Goal: Use online tool/utility: Utilize a website feature to perform a specific function

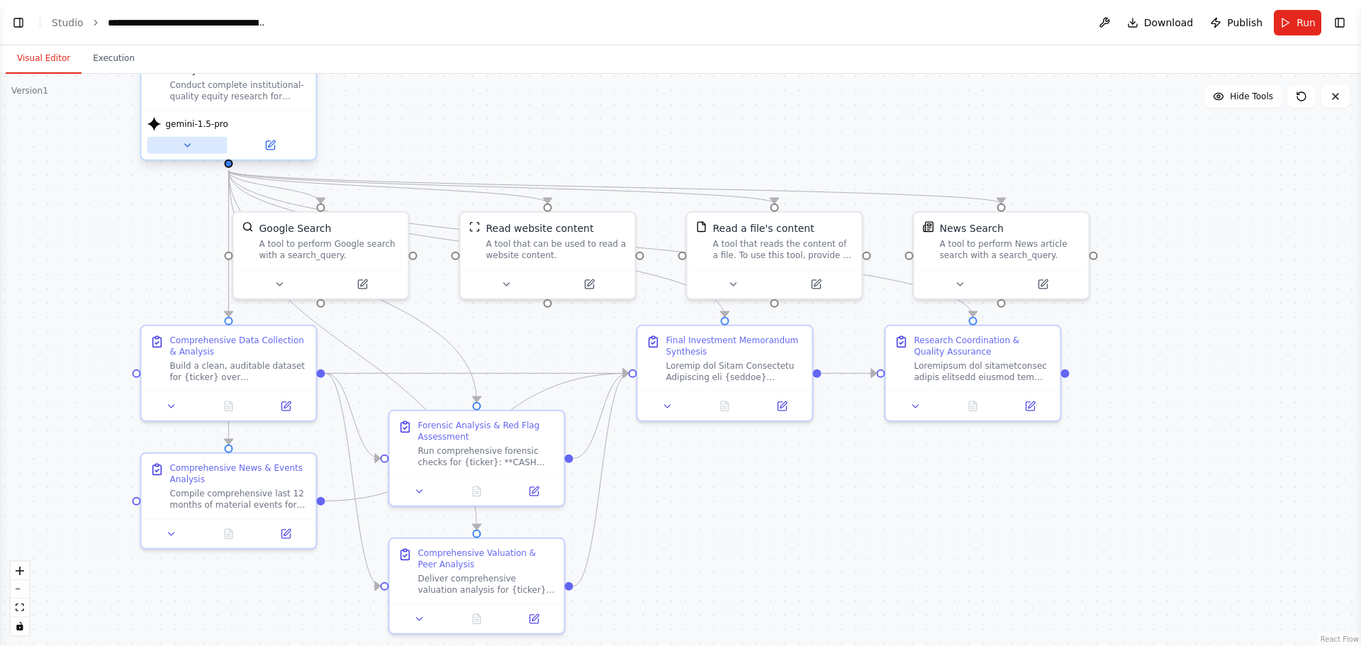
click at [191, 147] on icon at bounding box center [186, 145] width 11 height 11
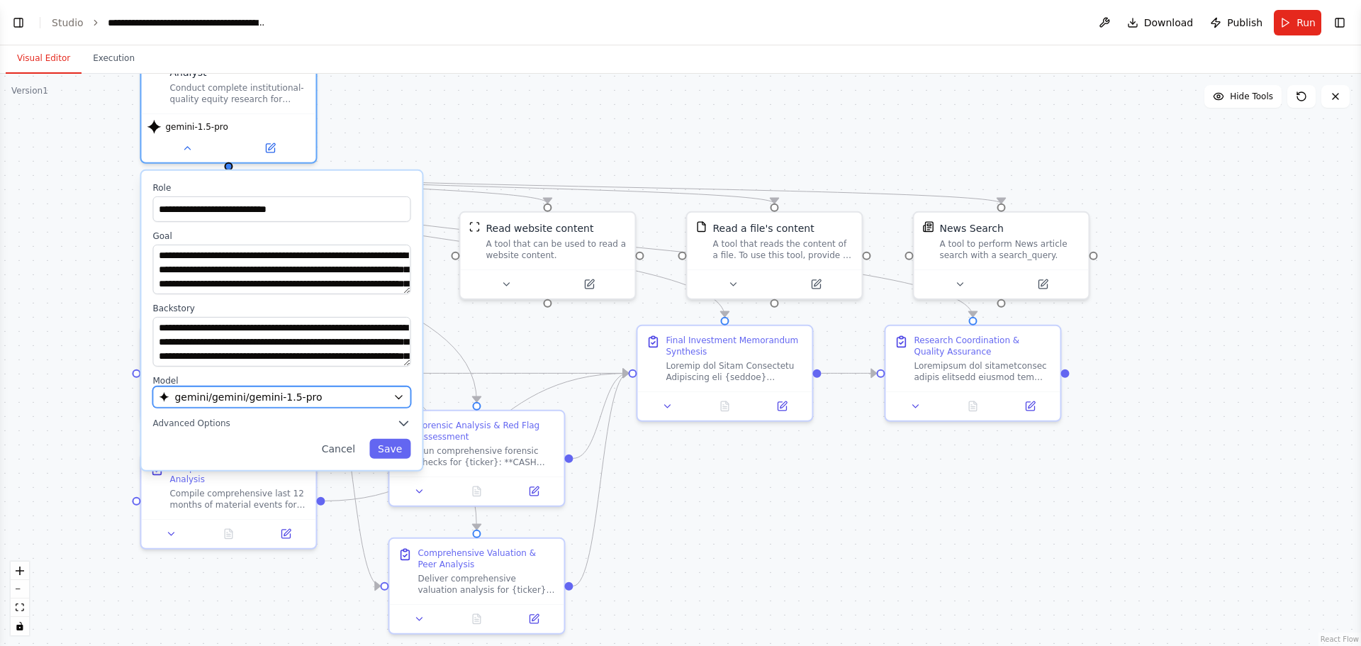
click at [221, 396] on span "gemini/gemini/gemini-1.5-pro" at bounding box center [247, 397] width 147 height 14
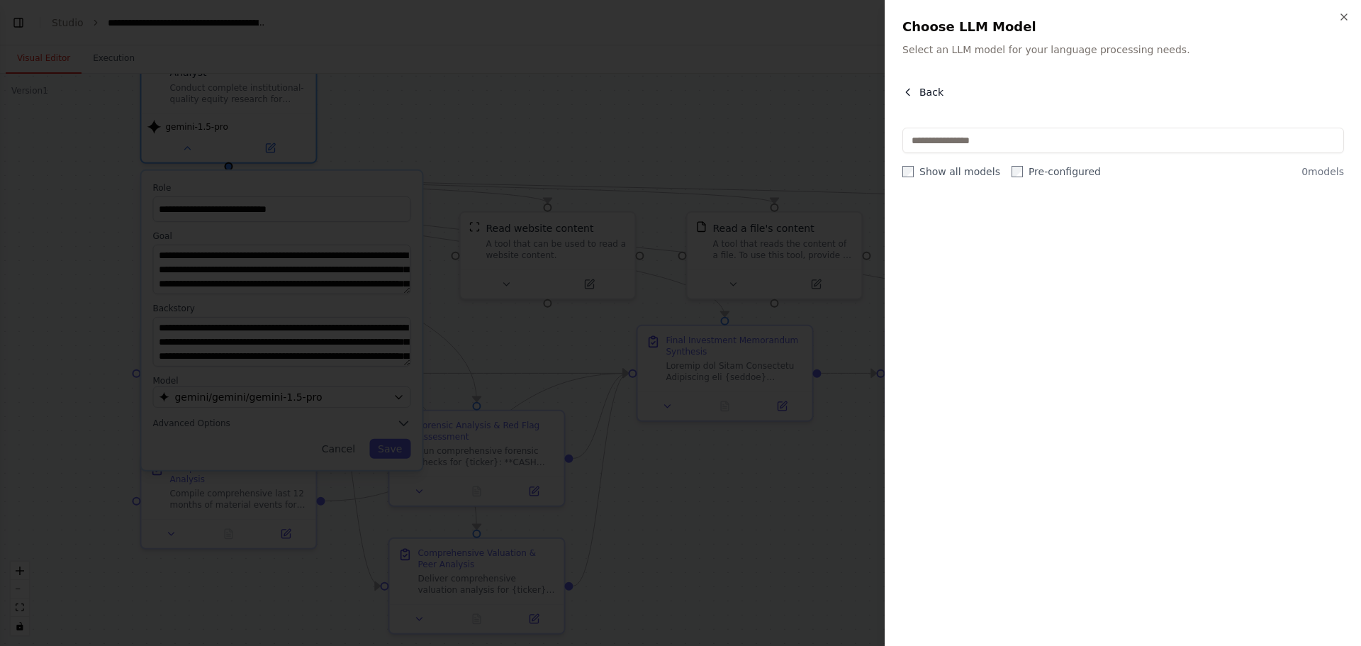
click at [905, 94] on icon "button" at bounding box center [907, 91] width 11 height 11
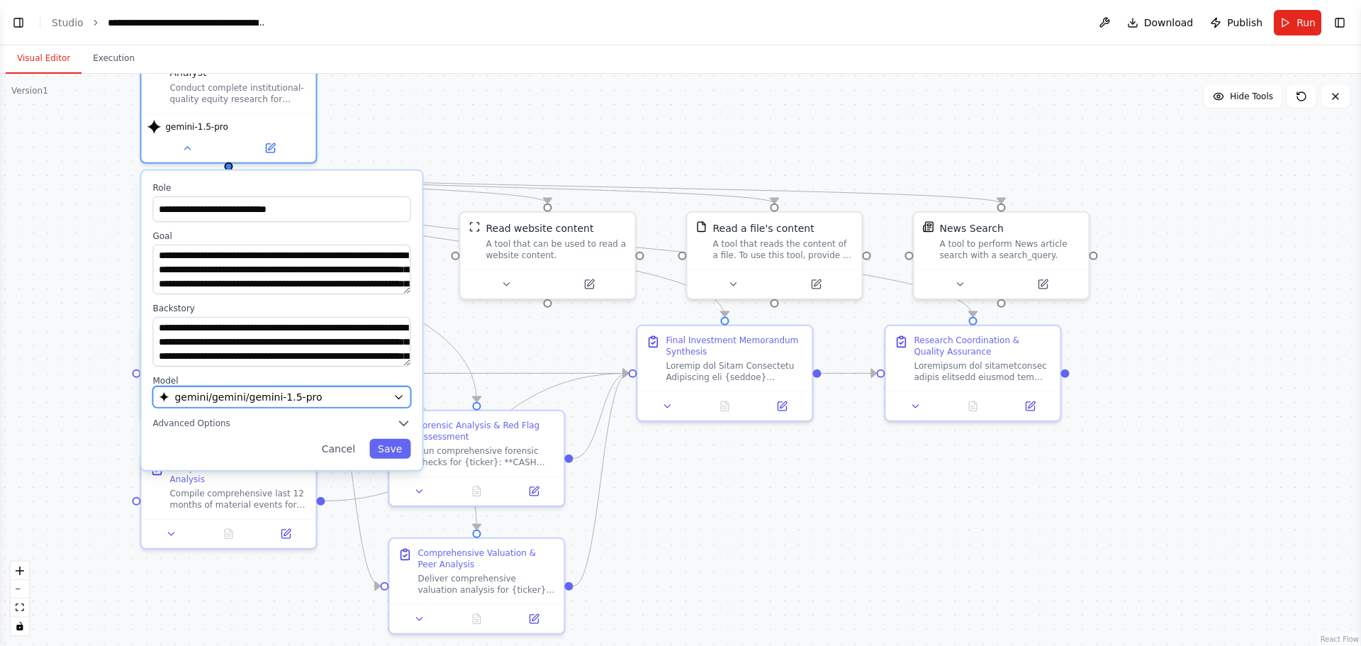
click at [400, 401] on icon "button" at bounding box center [398, 396] width 11 height 11
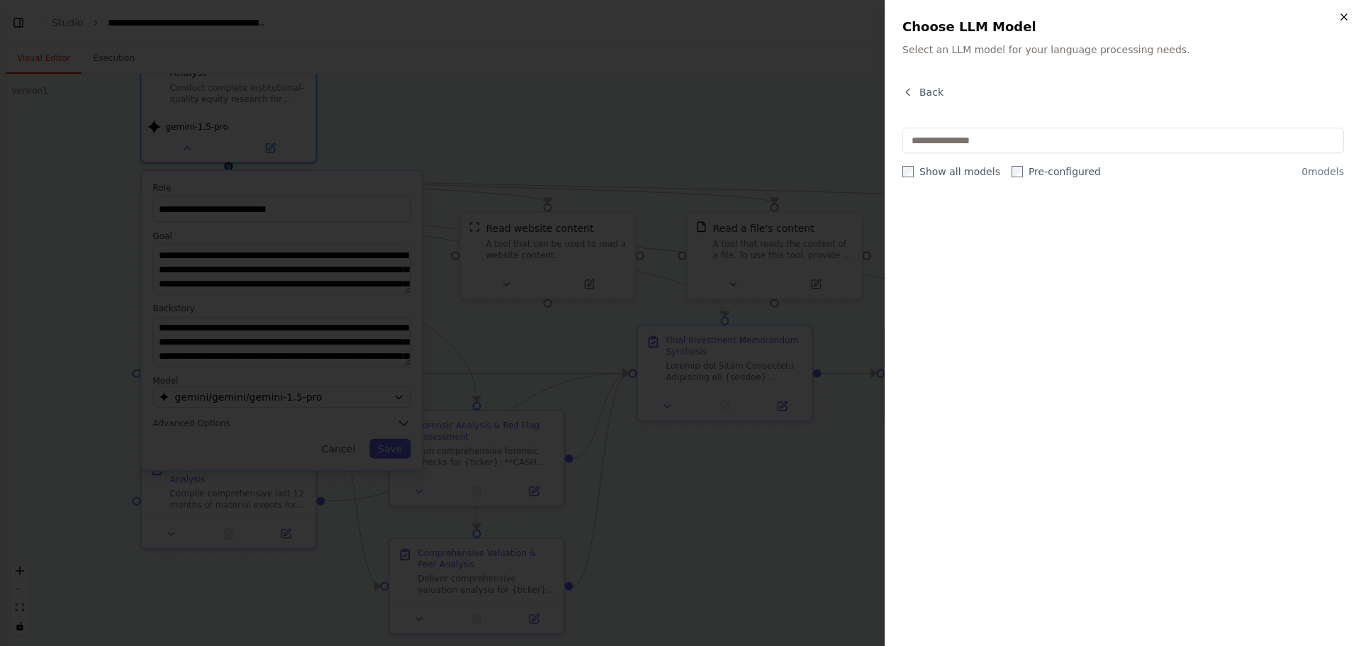
click at [1088, 17] on icon "button" at bounding box center [1343, 16] width 11 height 11
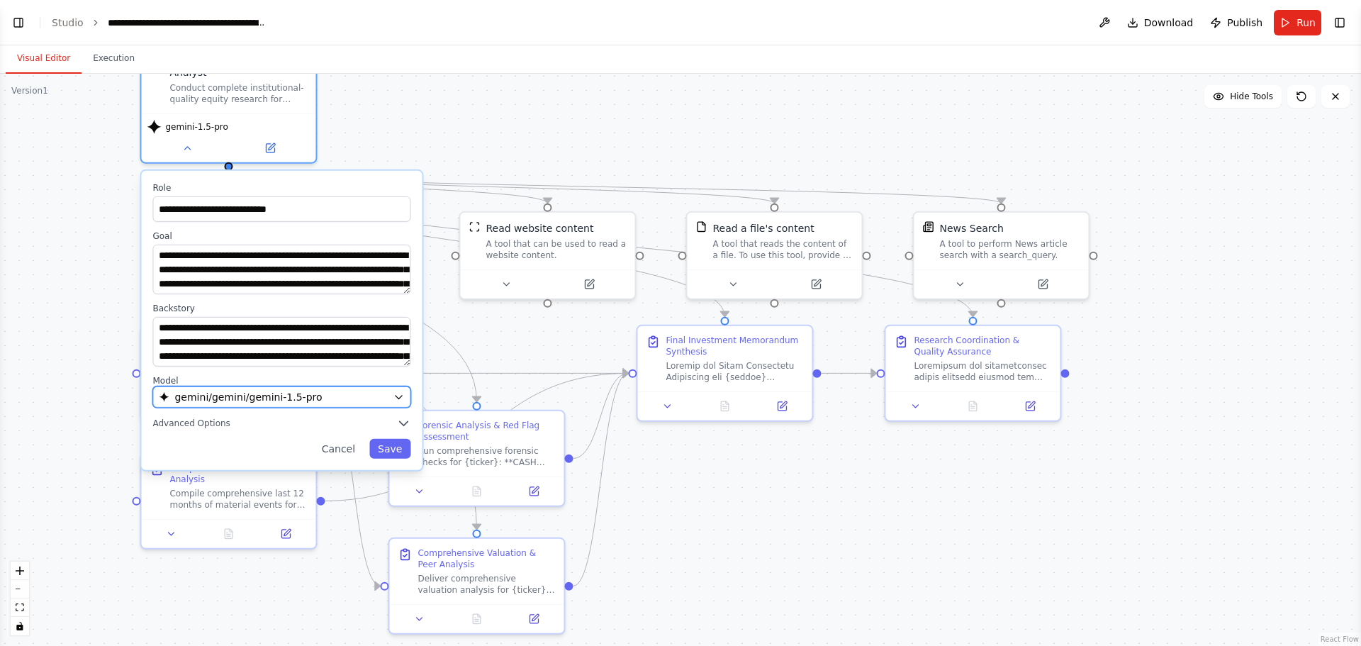
click at [312, 393] on div "gemini/gemini/gemini-1.5-pro" at bounding box center [273, 397] width 228 height 14
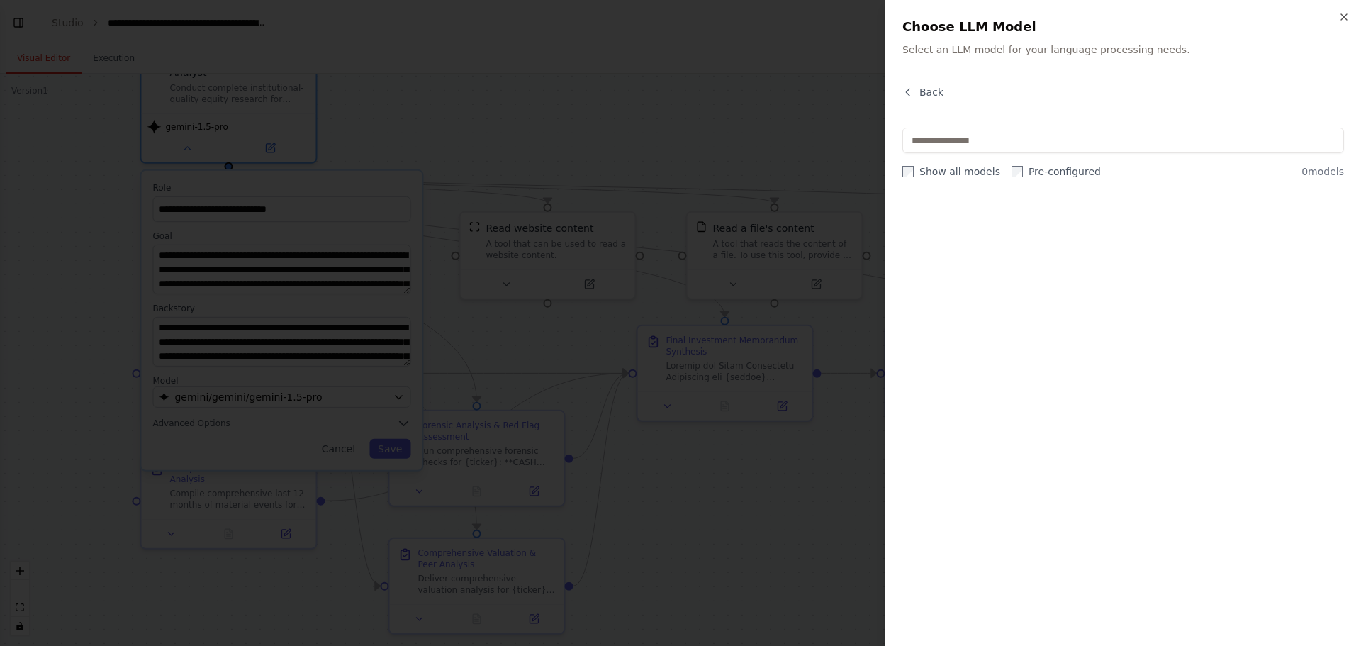
click at [426, 64] on div at bounding box center [680, 323] width 1361 height 646
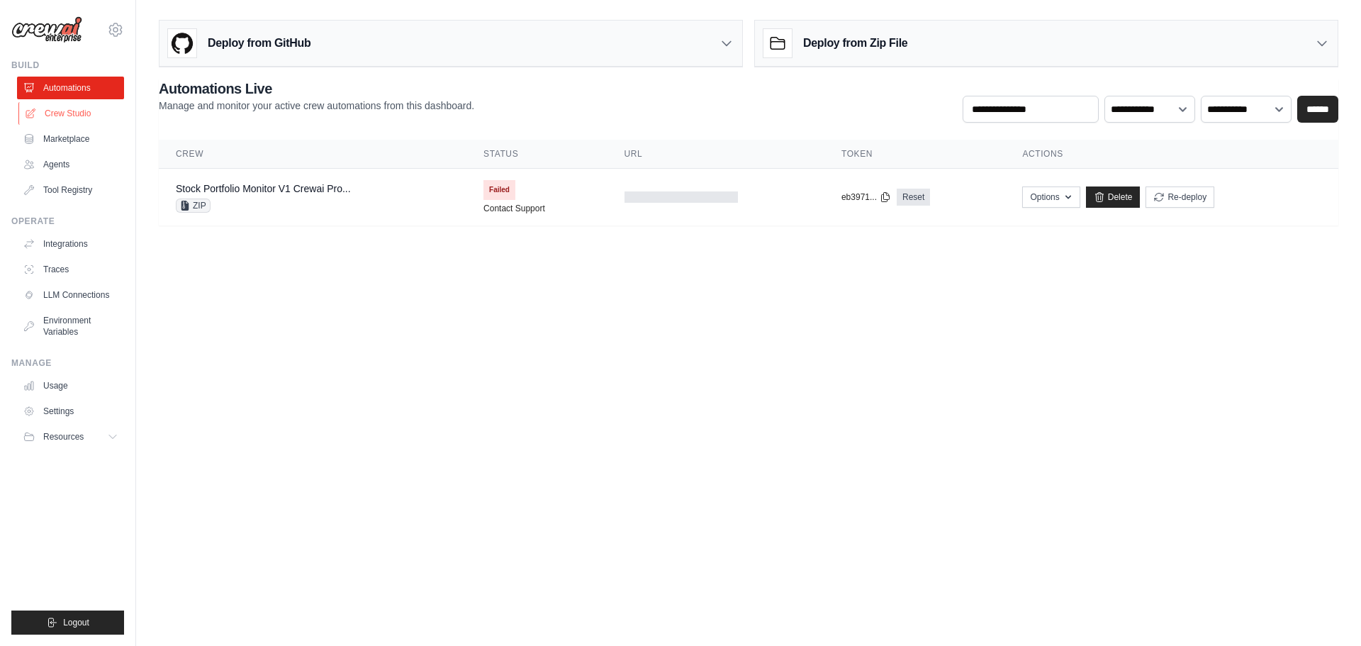
click at [67, 108] on link "Crew Studio" at bounding box center [71, 113] width 107 height 23
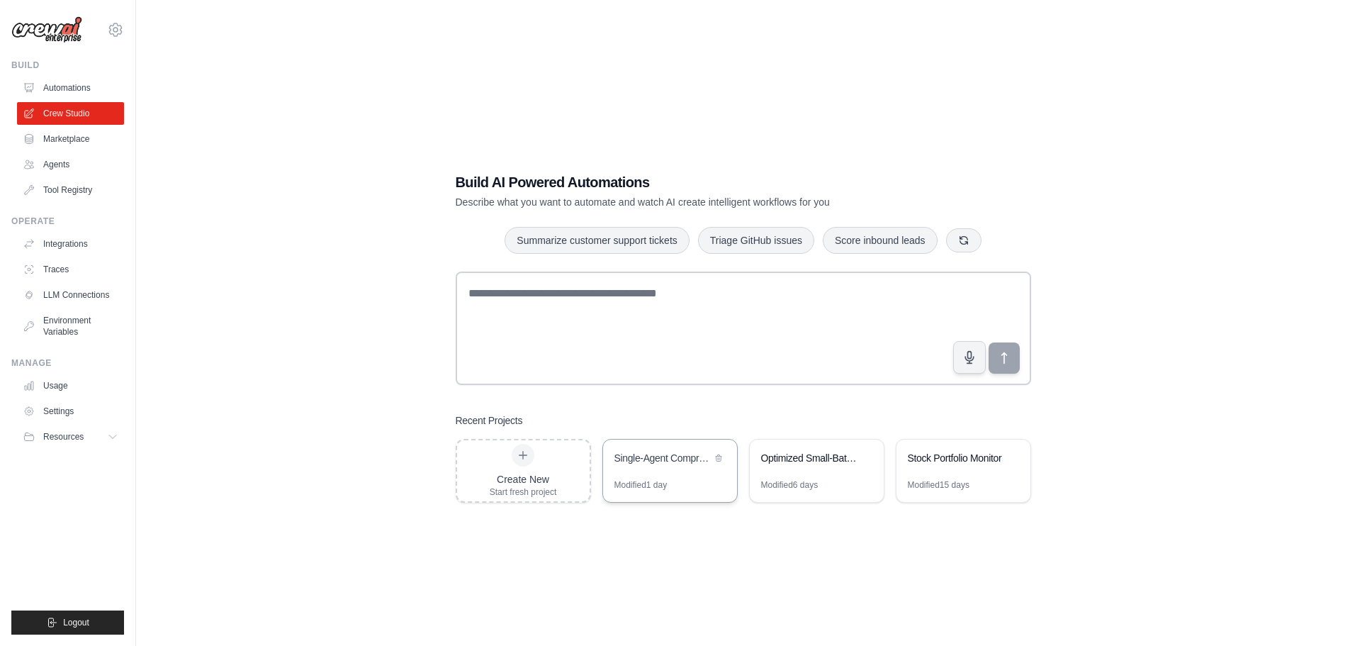
click at [628, 454] on div "Single-Agent Comprehensive Indian Equity Research" at bounding box center [662, 458] width 97 height 14
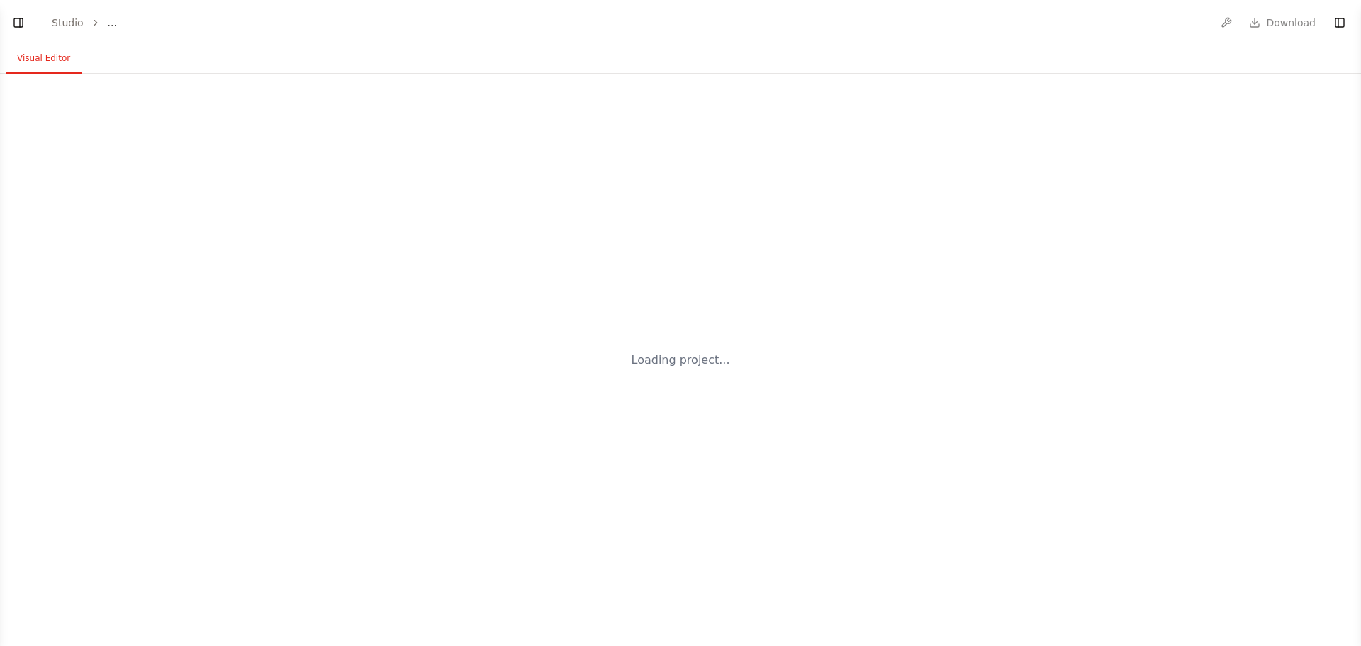
select select "****"
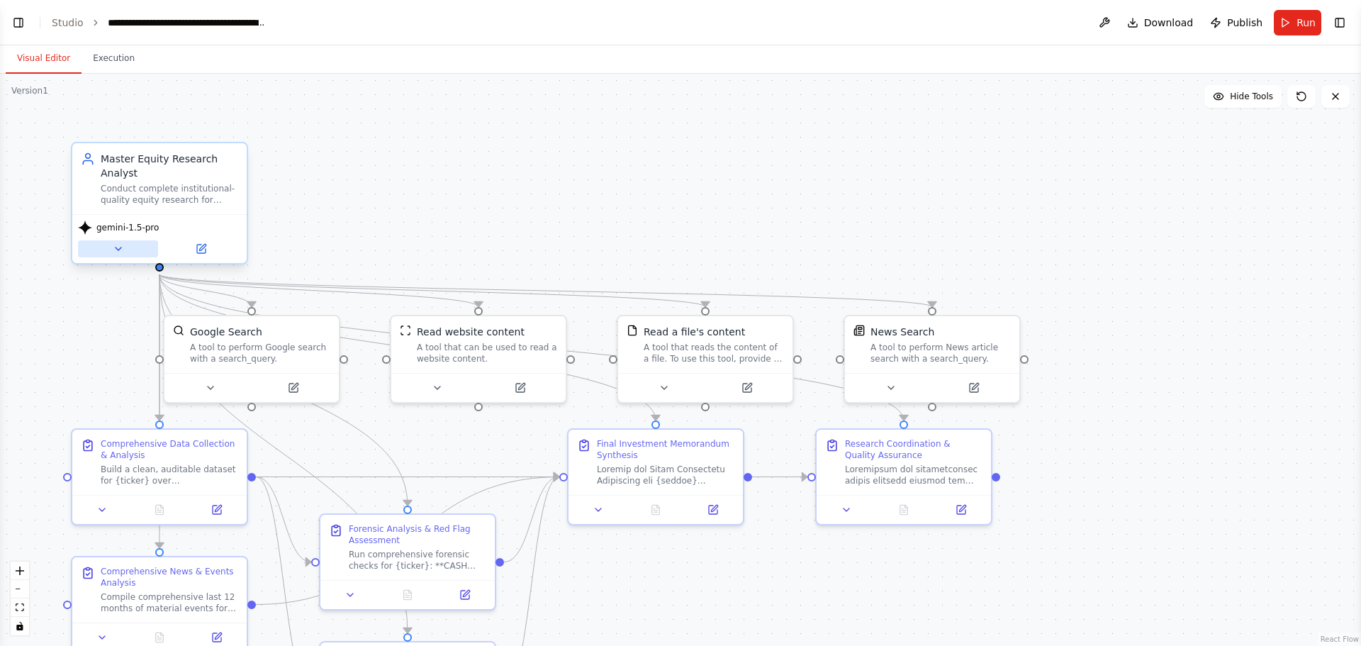
click at [121, 247] on icon at bounding box center [118, 248] width 11 height 11
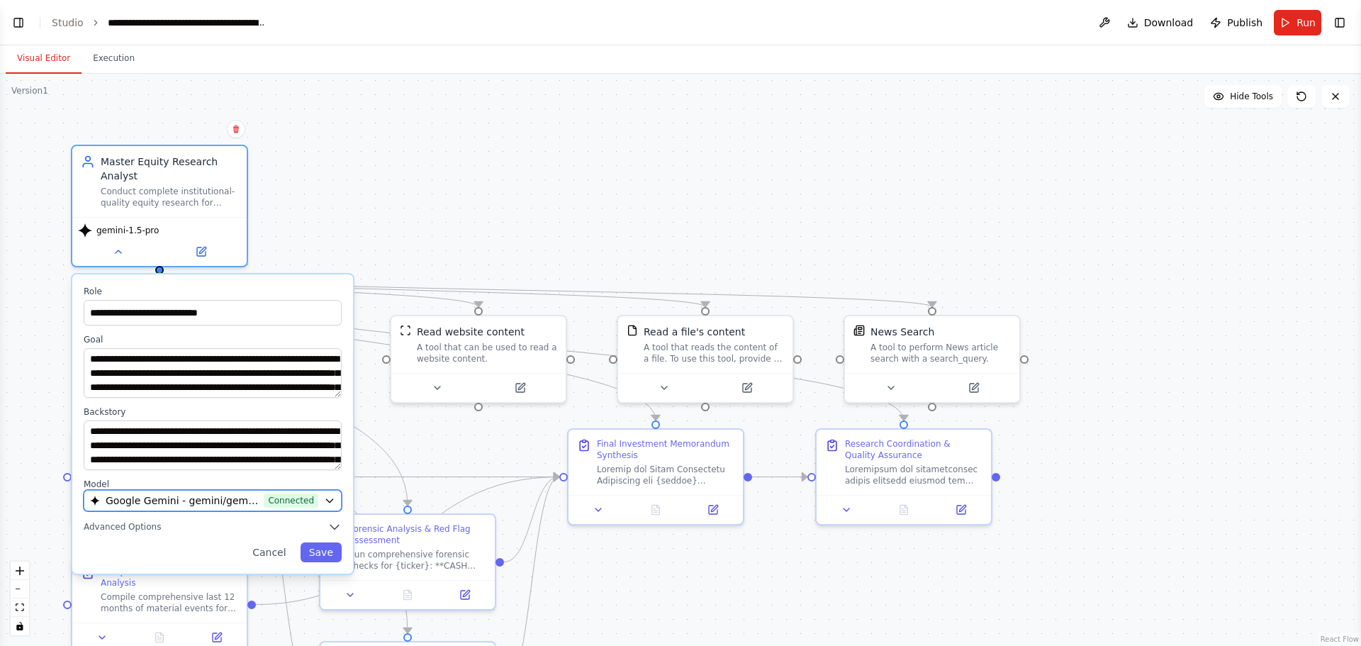
click at [328, 502] on icon "button" at bounding box center [329, 500] width 11 height 11
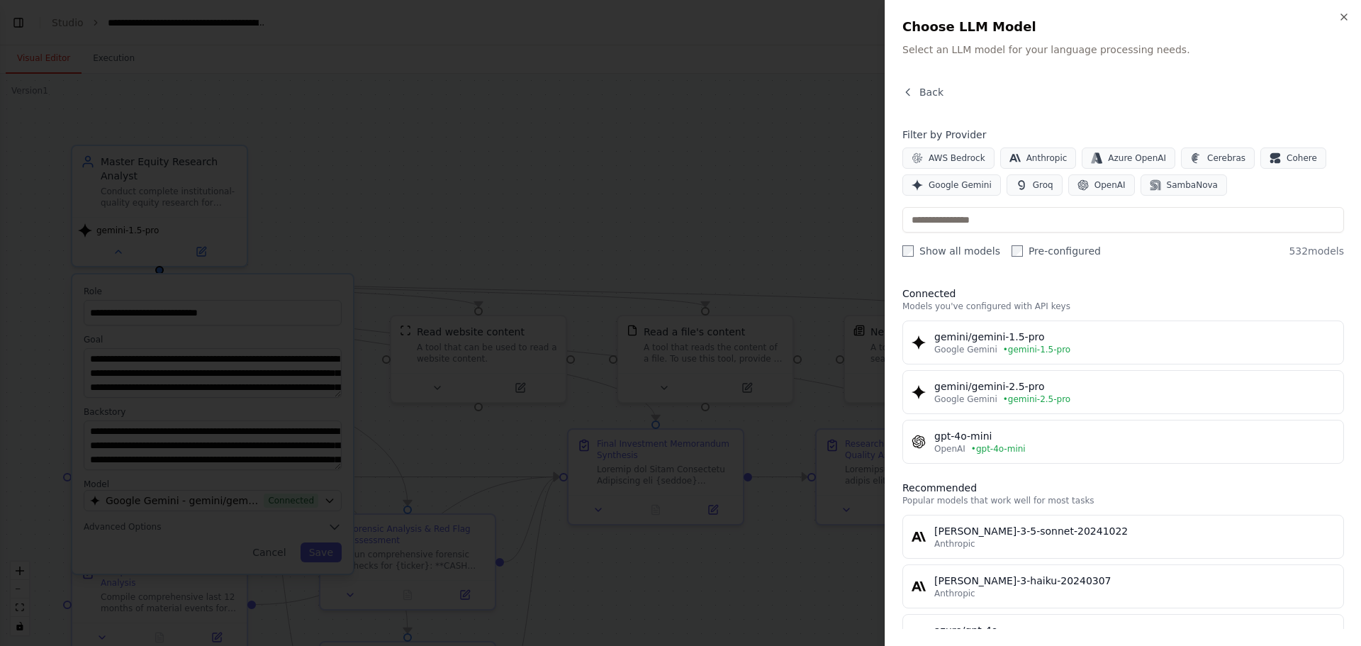
scroll to position [21922, 0]
click at [976, 187] on span "Google Gemini" at bounding box center [959, 184] width 63 height 11
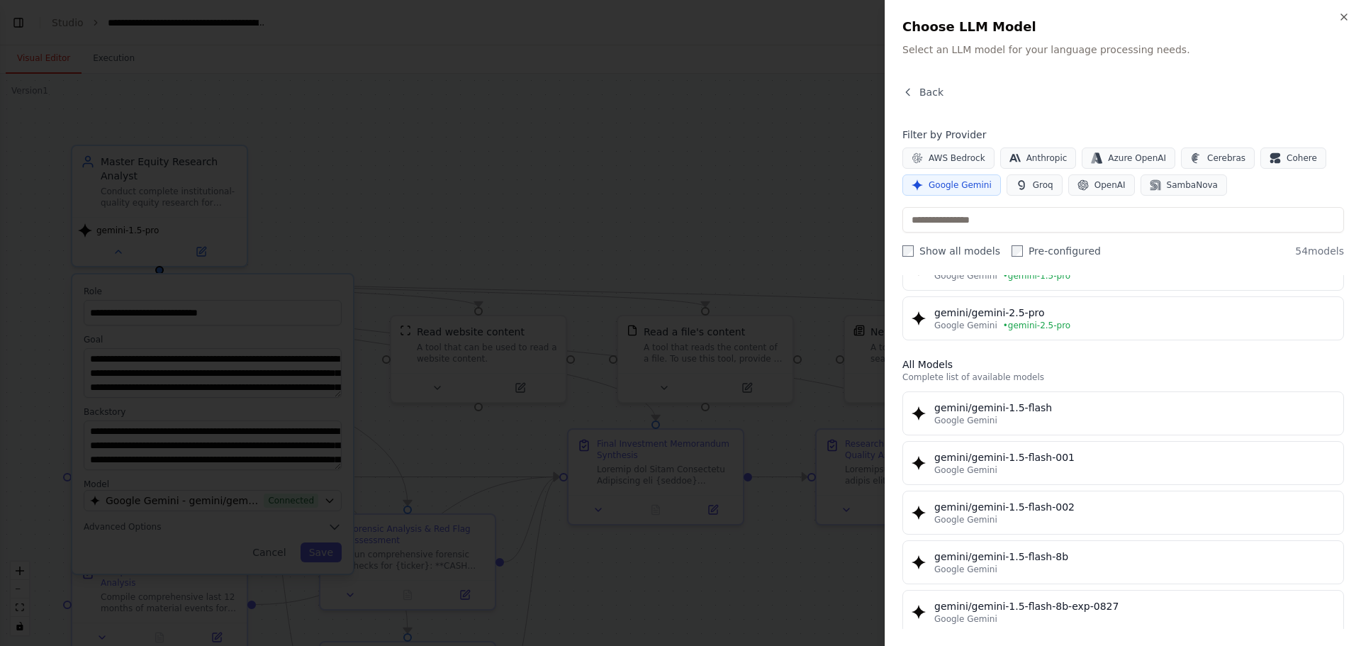
scroll to position [71, 0]
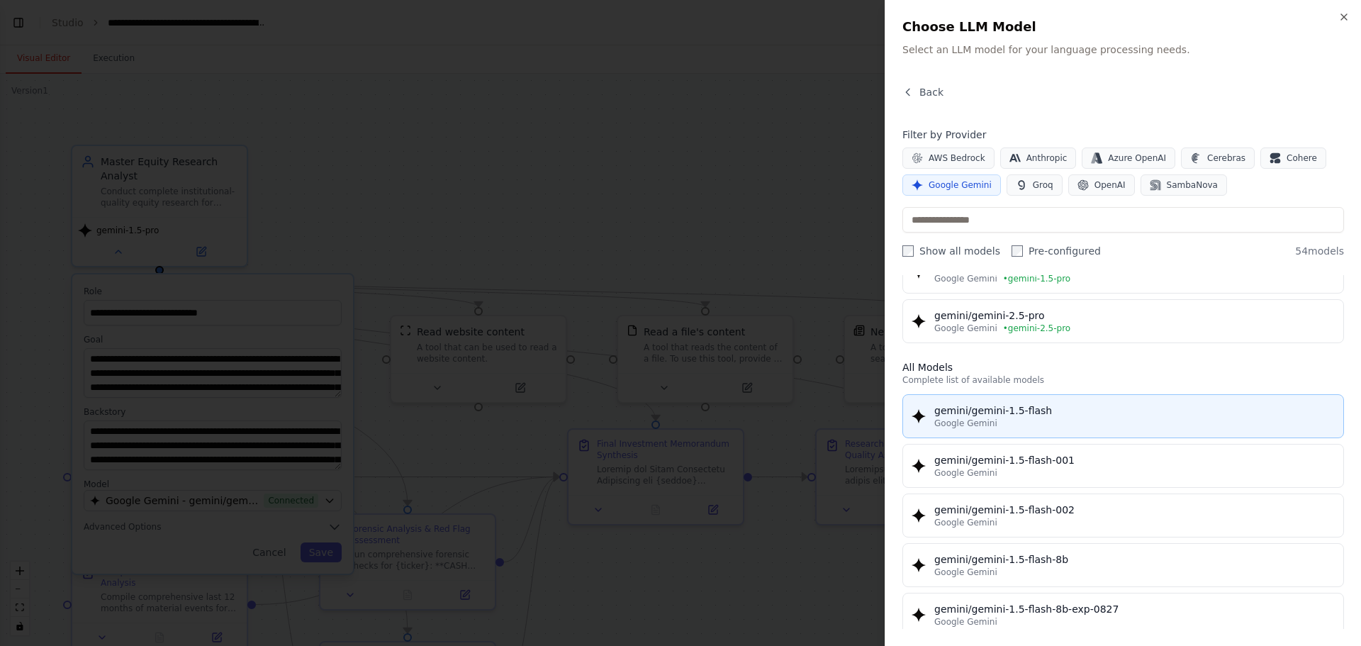
click at [1022, 412] on div "gemini/gemini-1.5-flash" at bounding box center [1134, 410] width 400 height 14
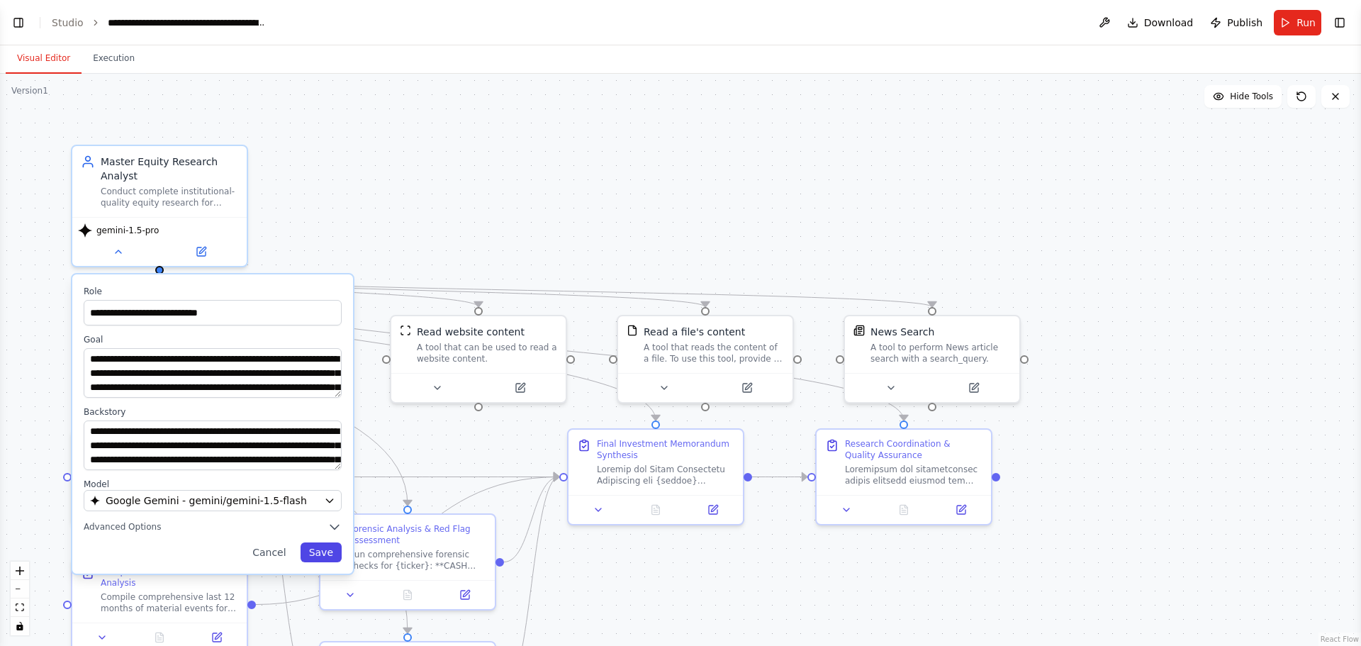
click at [329, 555] on button "Save" at bounding box center [320, 552] width 41 height 20
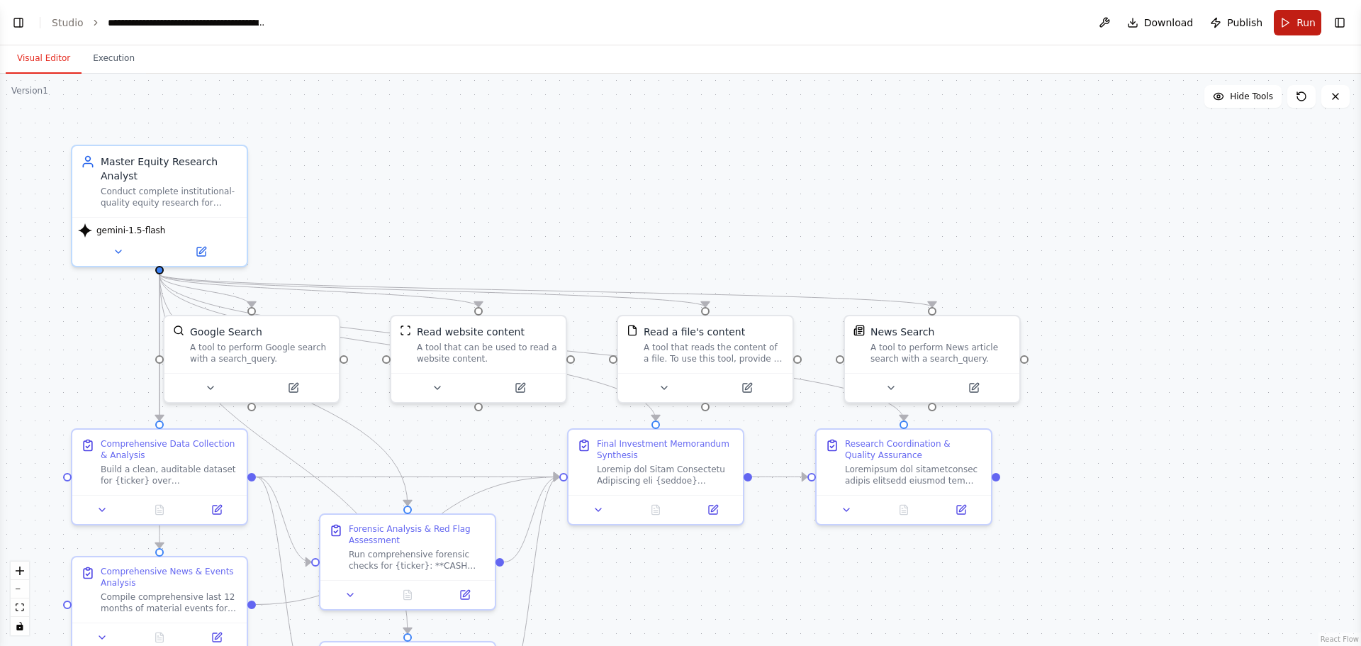
click at [1294, 18] on button "Run" at bounding box center [1296, 23] width 47 height 26
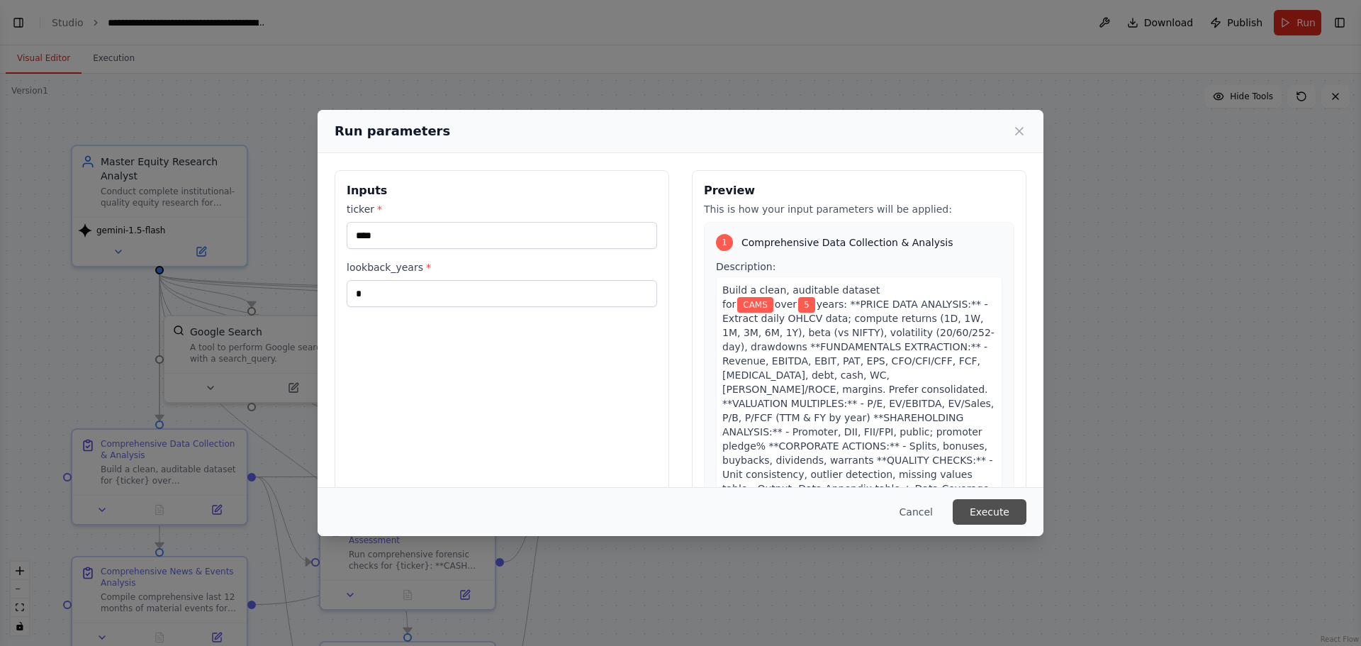
click at [1011, 510] on button "Execute" at bounding box center [989, 512] width 74 height 26
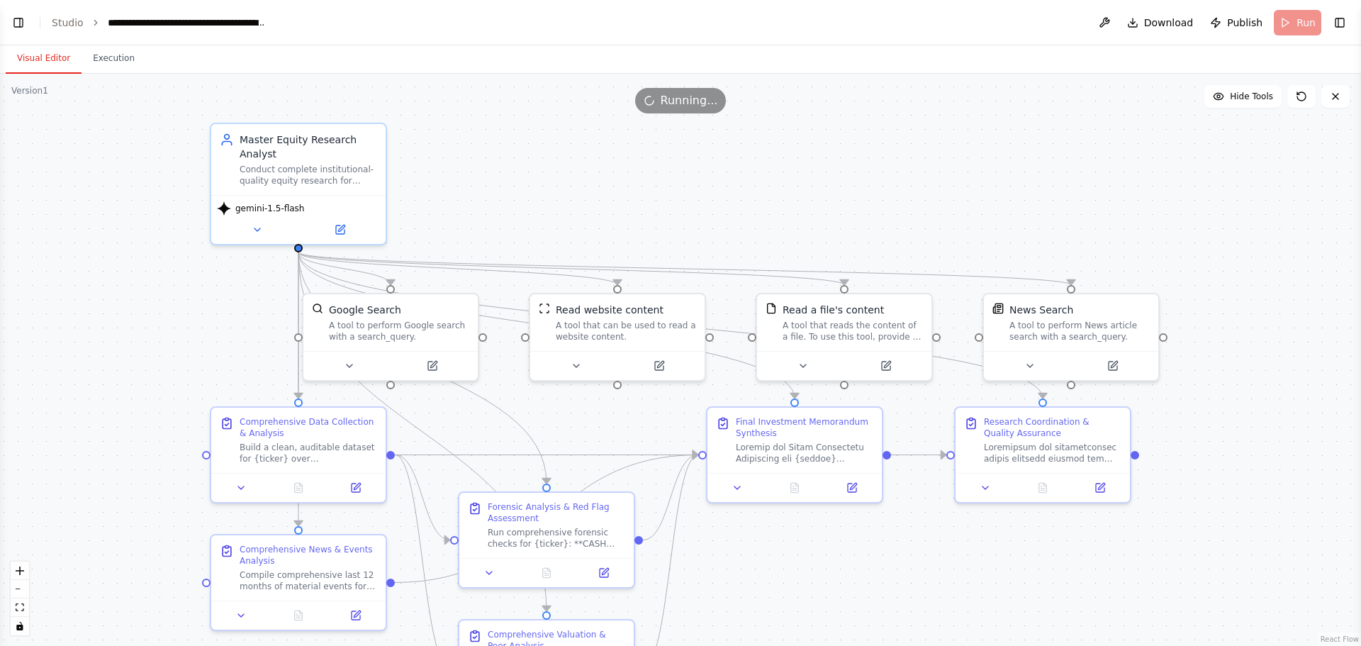
drag, startPoint x: 628, startPoint y: 598, endPoint x: 760, endPoint y: 570, distance: 135.4
click at [765, 576] on div ".deletable-edge-delete-btn { width: 20px; height: 20px; border: 0px solid #ffff…" at bounding box center [680, 360] width 1361 height 572
click at [92, 62] on button "Execution" at bounding box center [113, 59] width 64 height 30
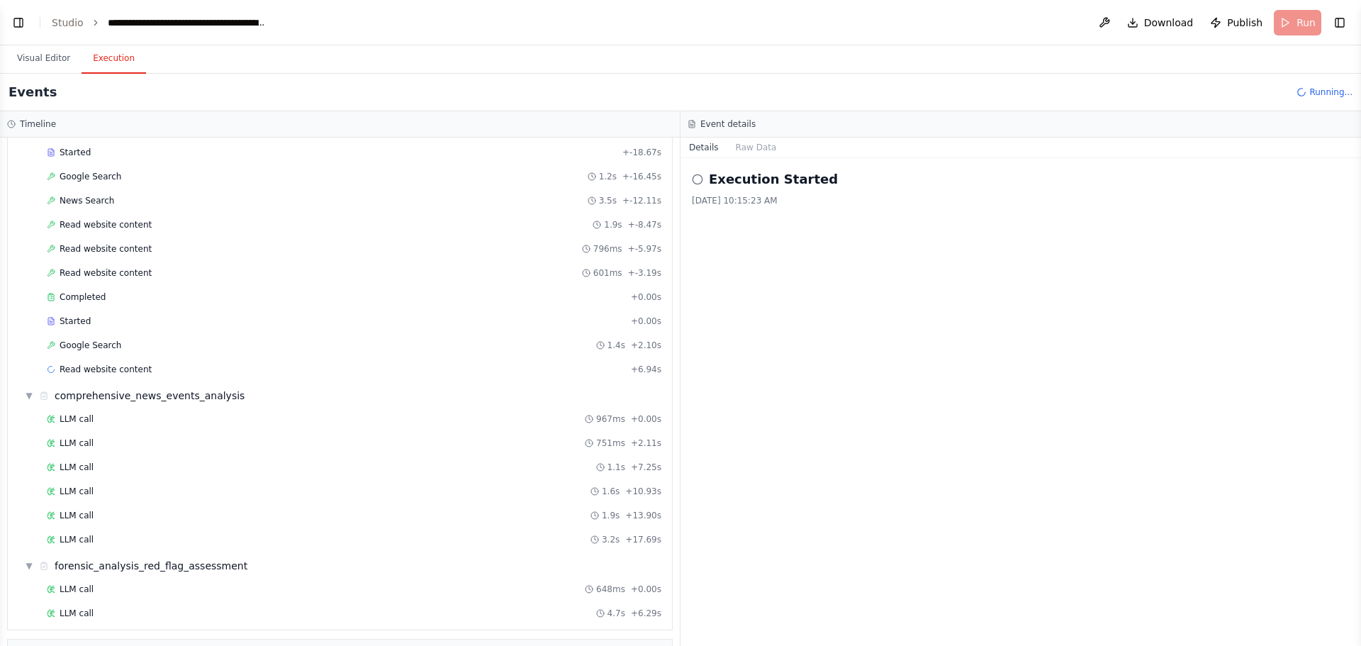
scroll to position [327, 0]
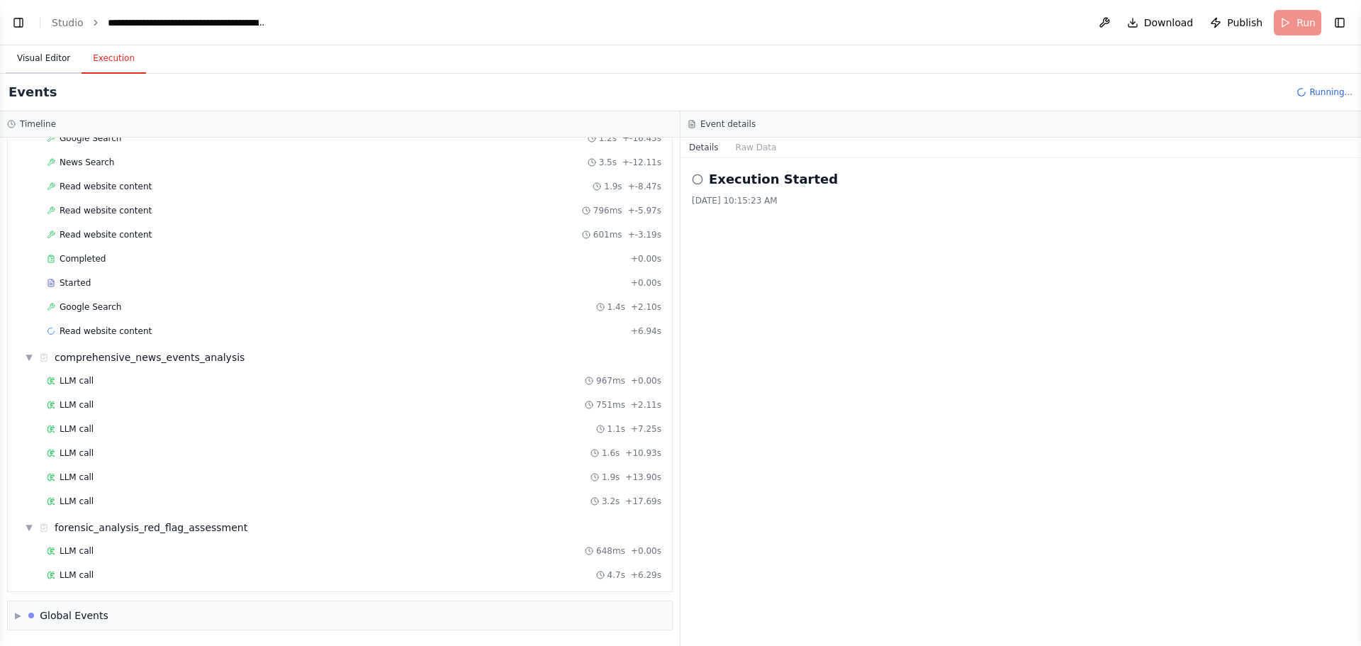
click at [30, 61] on button "Visual Editor" at bounding box center [44, 59] width 76 height 30
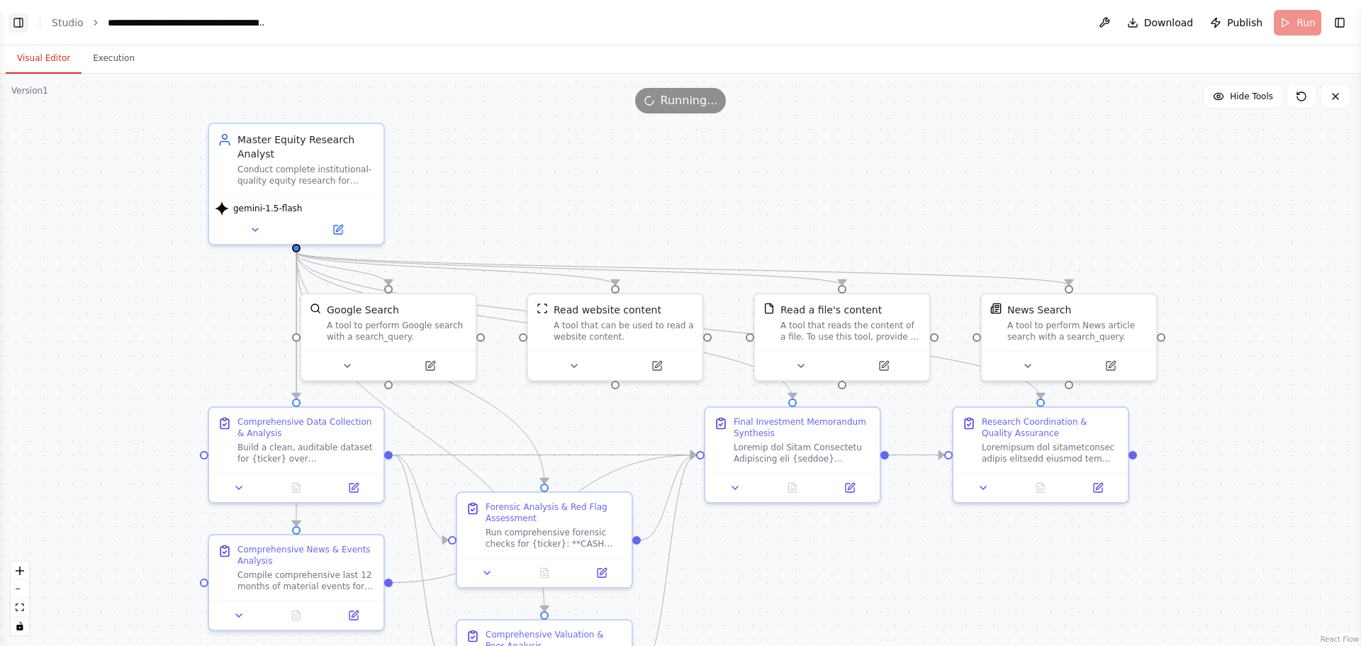
click at [13, 19] on button "Toggle Left Sidebar" at bounding box center [19, 23] width 20 height 20
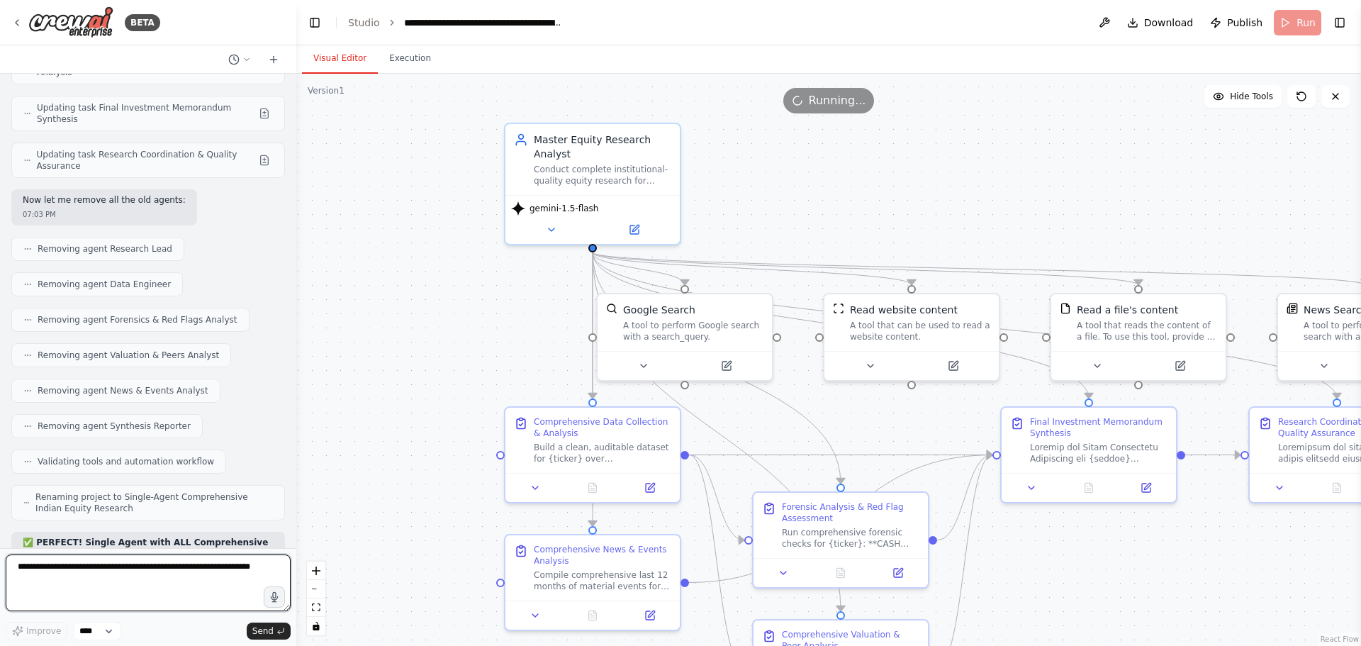
click at [141, 565] on textarea at bounding box center [148, 582] width 285 height 57
click at [388, 63] on button "Execution" at bounding box center [410, 59] width 64 height 30
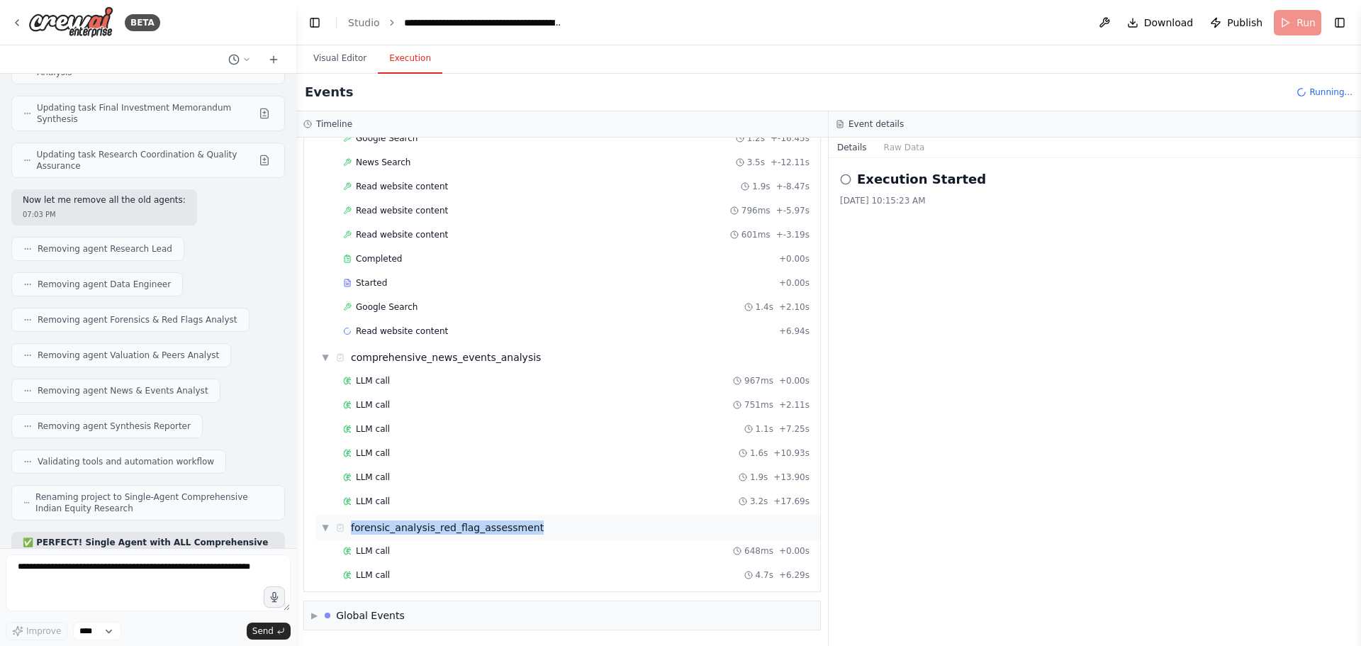
drag, startPoint x: 529, startPoint y: 526, endPoint x: 351, endPoint y: 528, distance: 177.2
click at [351, 528] on div "▼ forensic_analysis_red_flag_assessment" at bounding box center [567, 527] width 505 height 26
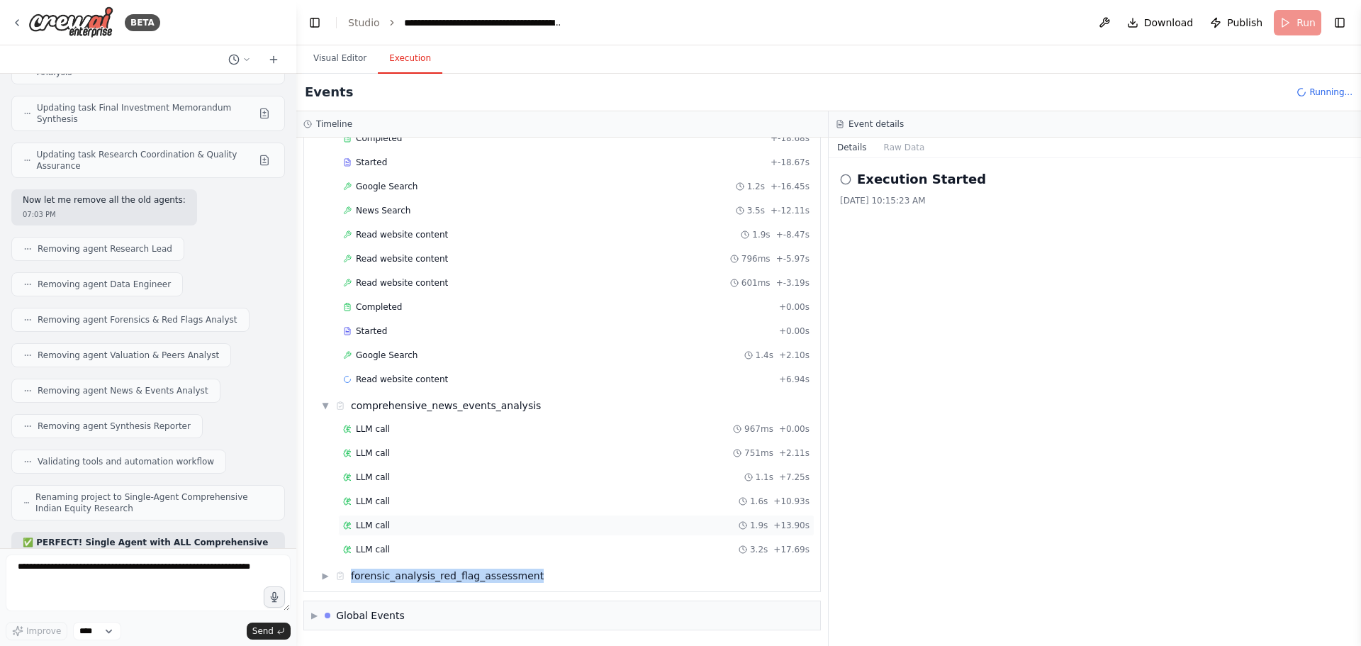
copy div "forensic_analysis_red_flag_assessment"
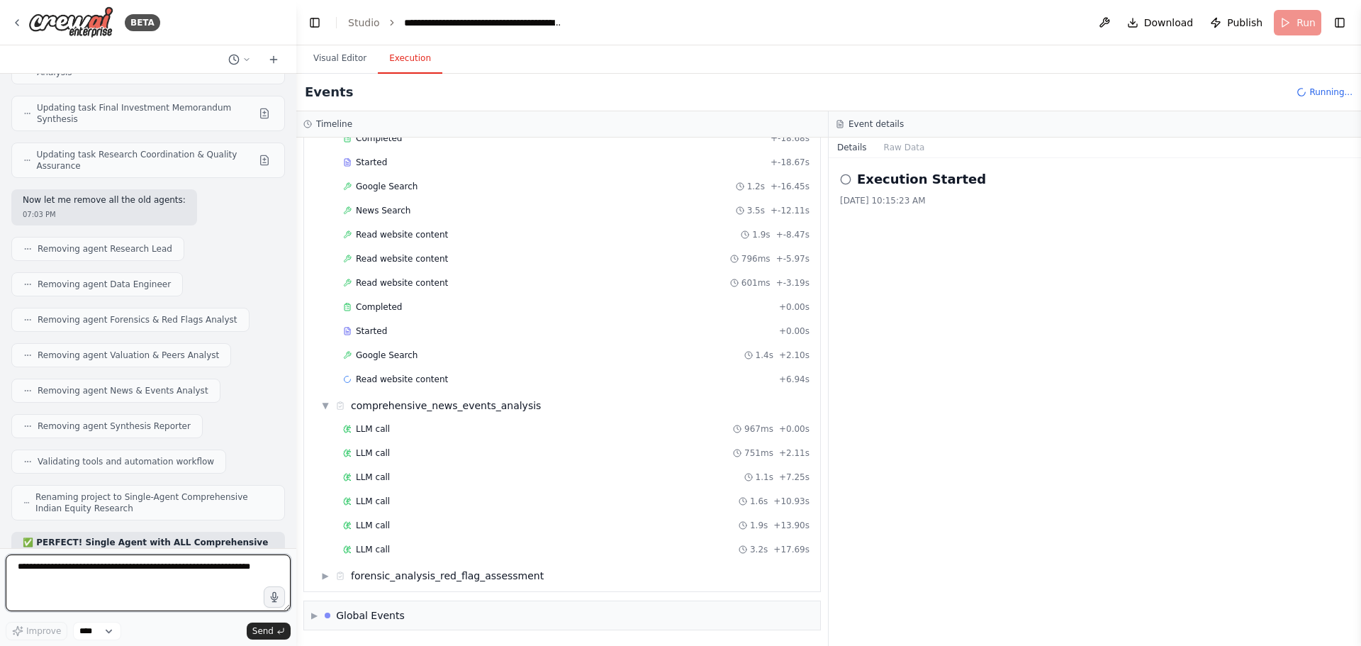
click at [65, 567] on textarea at bounding box center [148, 582] width 285 height 57
paste textarea "**********"
type textarea "**********"
click at [325, 571] on span "▶" at bounding box center [325, 575] width 9 height 11
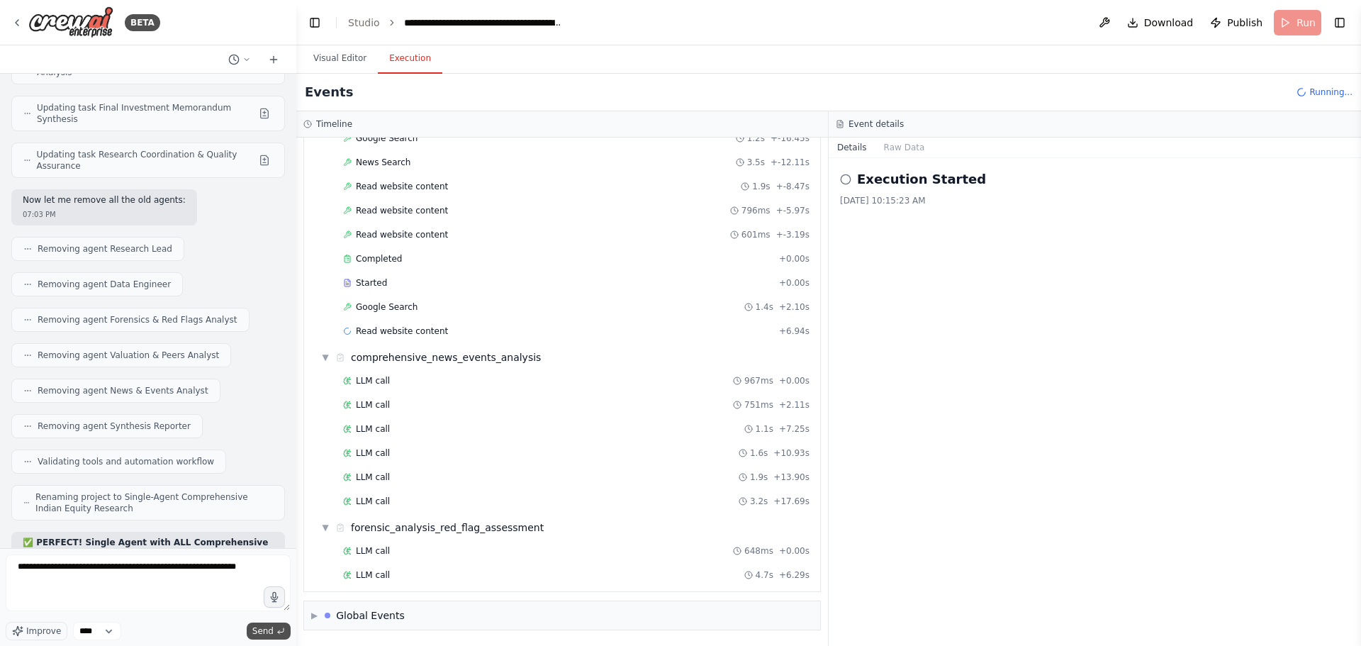
click at [271, 631] on span "Send" at bounding box center [262, 630] width 21 height 11
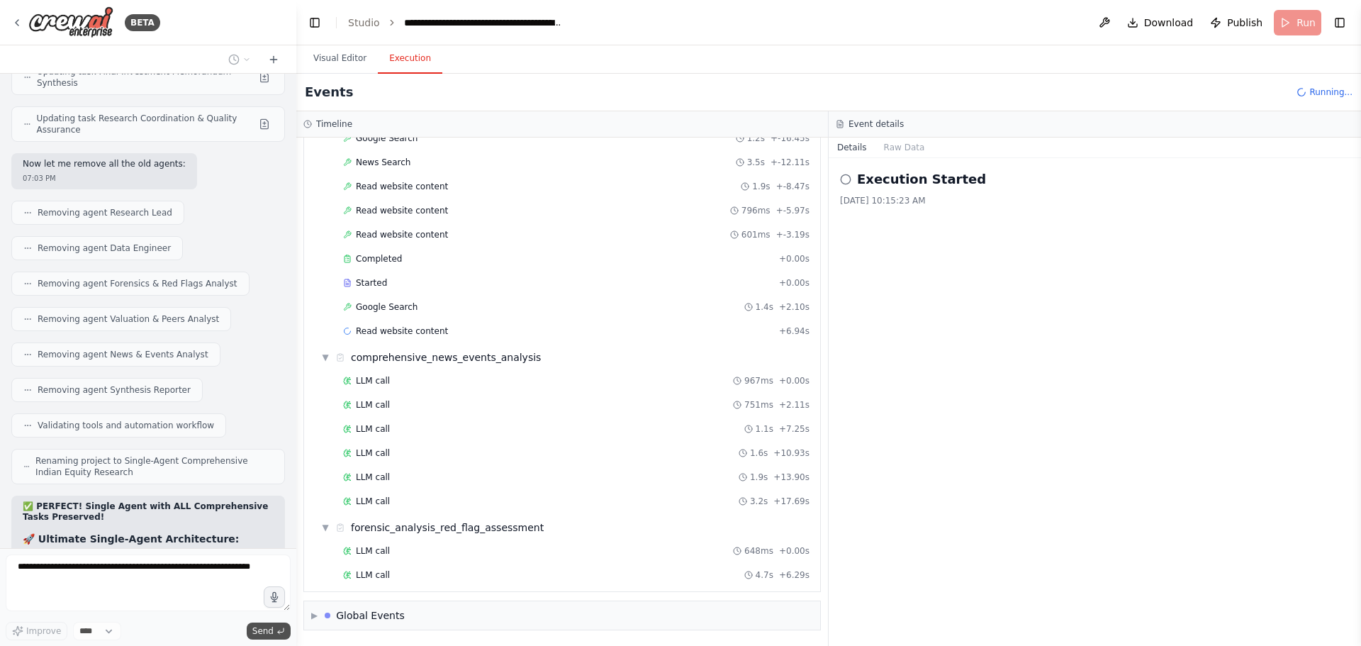
scroll to position [22007, 0]
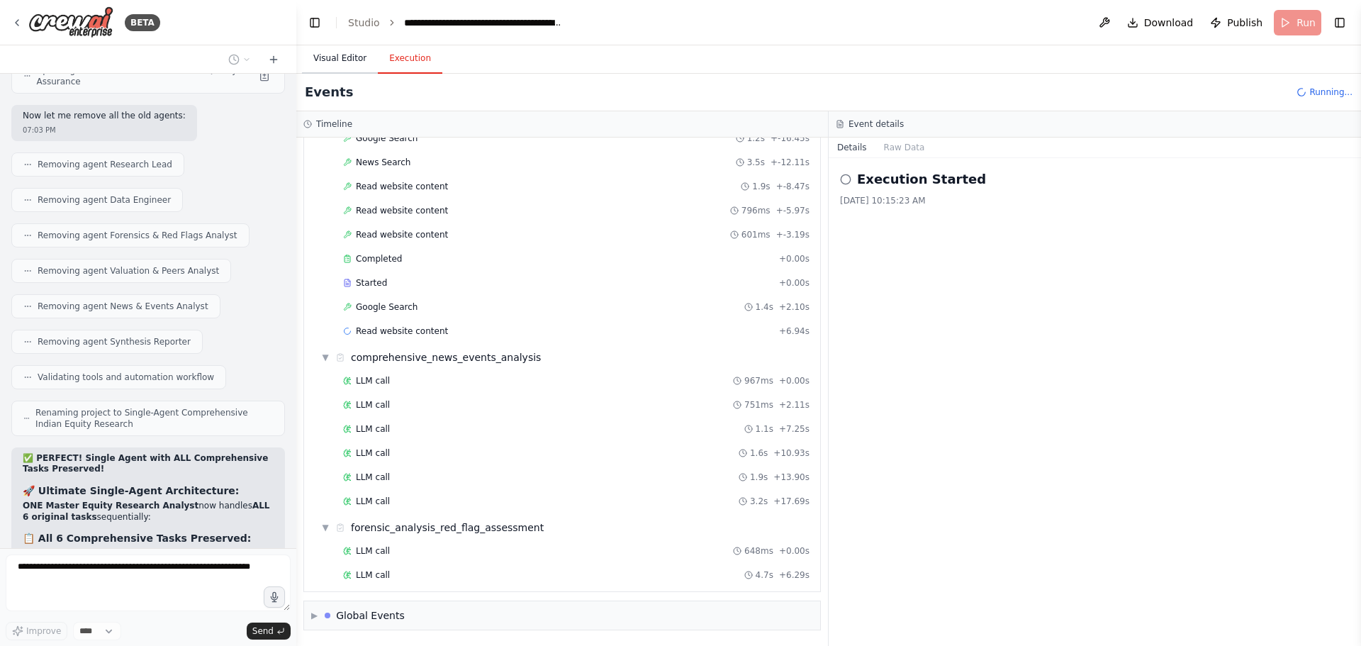
click at [332, 56] on button "Visual Editor" at bounding box center [340, 59] width 76 height 30
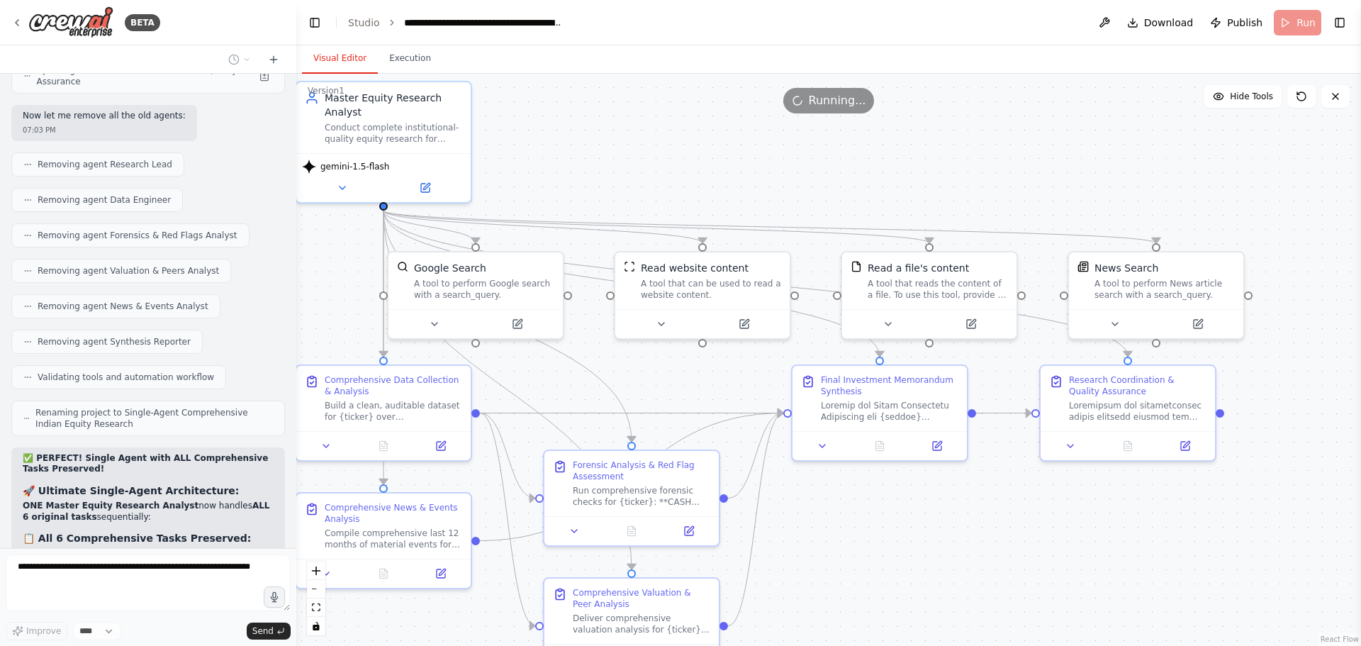
drag, startPoint x: 1028, startPoint y: 214, endPoint x: 818, endPoint y: 172, distance: 213.2
click at [818, 172] on div ".deletable-edge-delete-btn { width: 20px; height: 20px; border: 0px solid #ffff…" at bounding box center [828, 360] width 1064 height 572
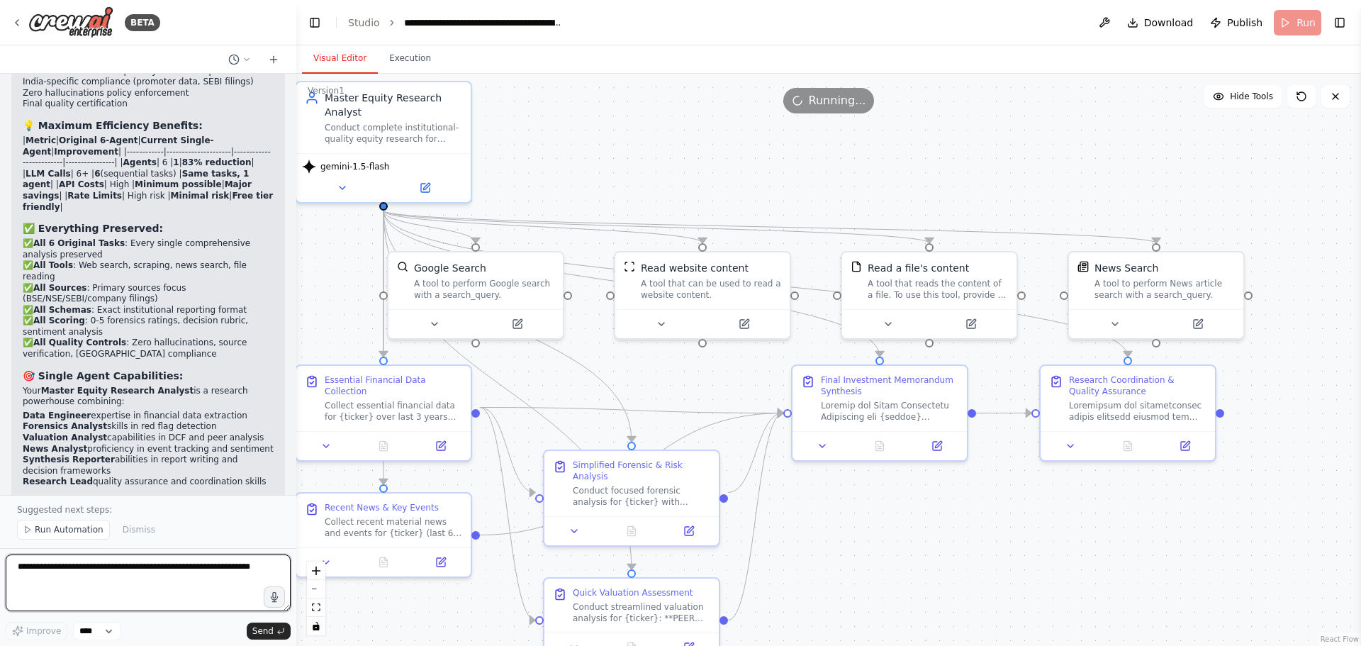
scroll to position [22971, 0]
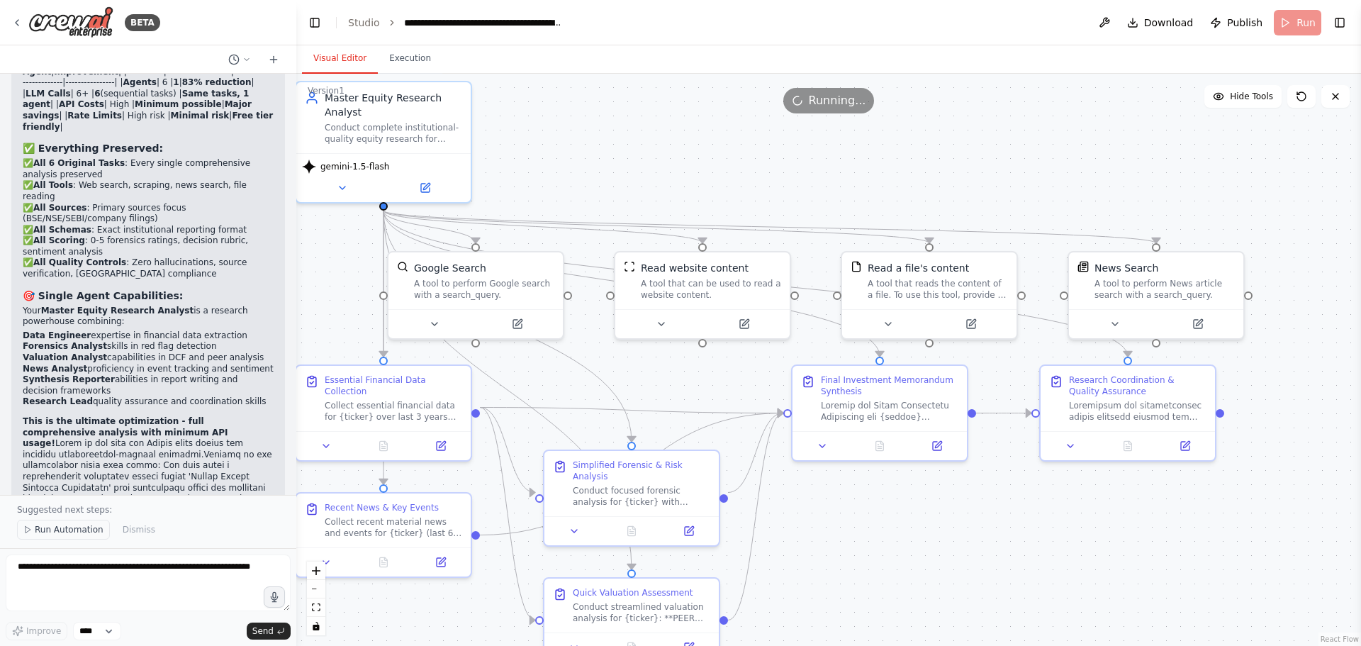
click at [50, 527] on span "Run Automation" at bounding box center [69, 529] width 69 height 11
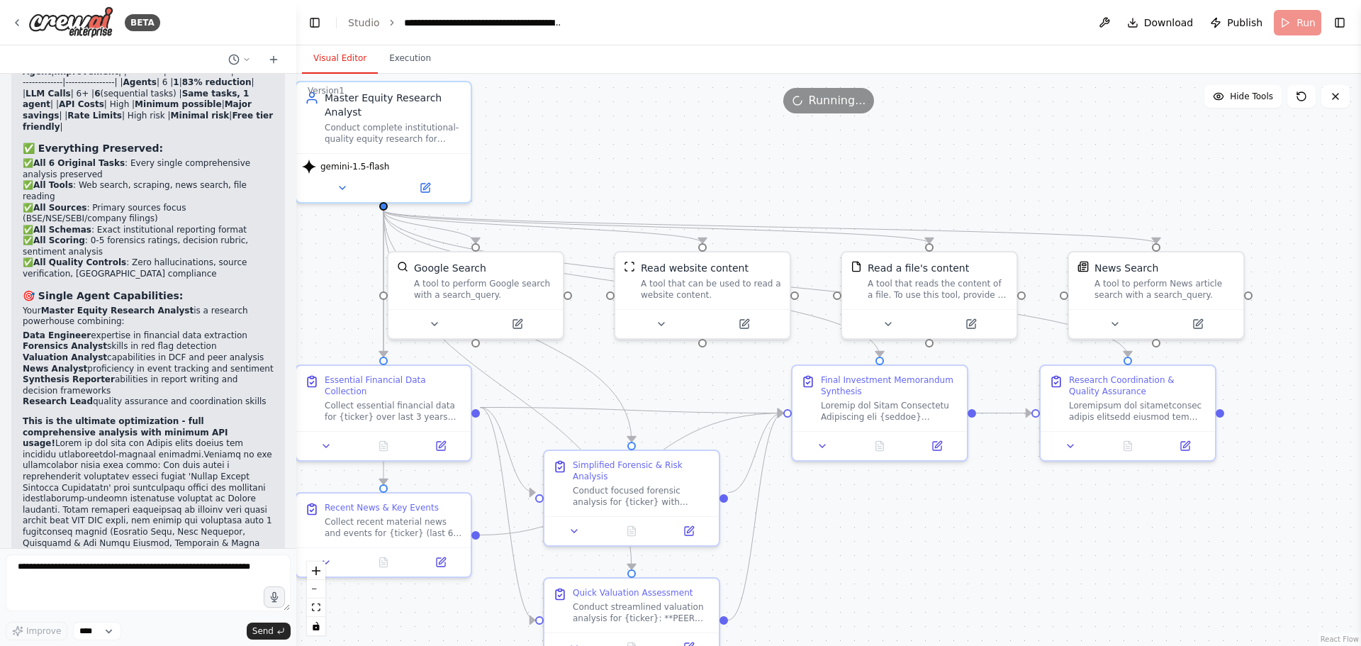
scroll to position [22918, 0]
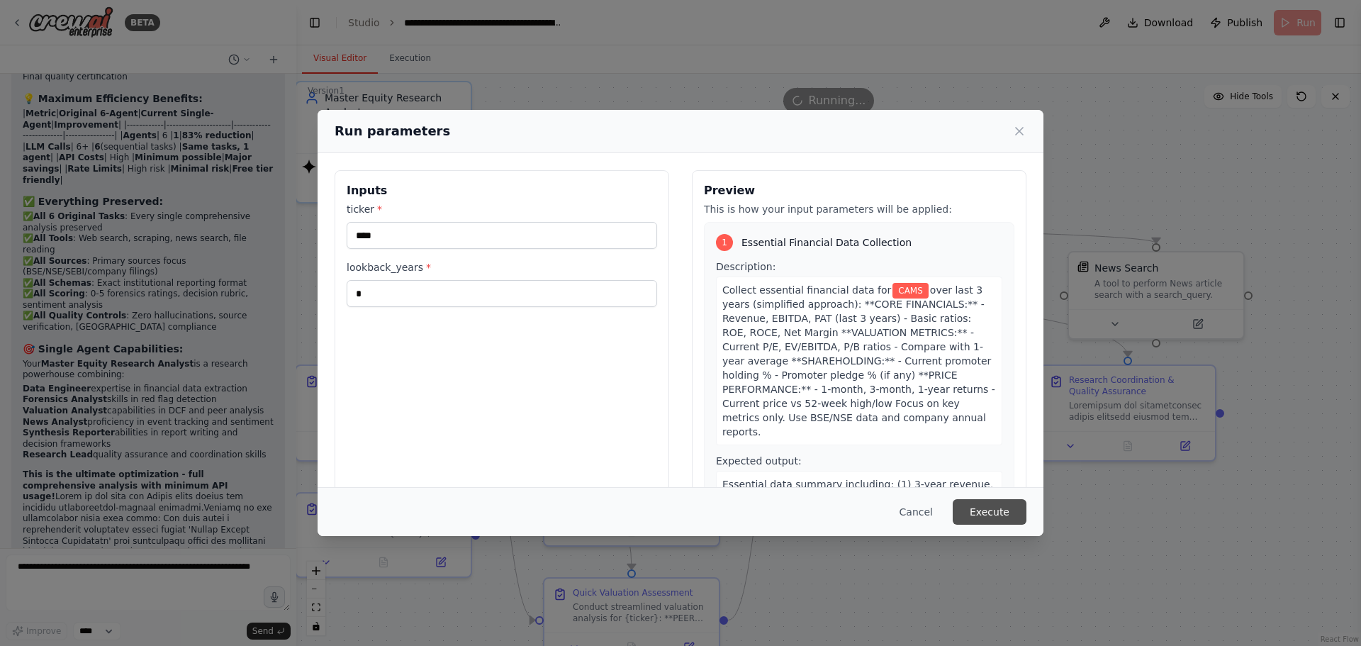
click at [994, 510] on button "Execute" at bounding box center [989, 512] width 74 height 26
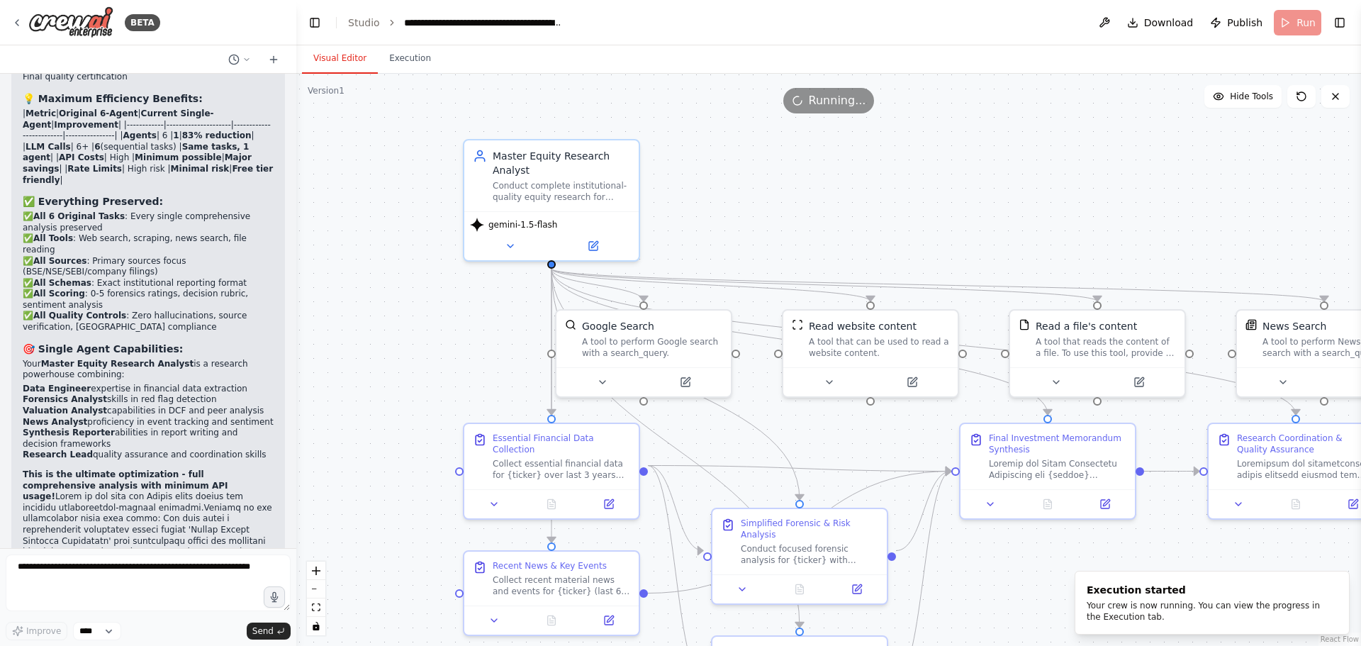
drag, startPoint x: 633, startPoint y: 385, endPoint x: 801, endPoint y: 444, distance: 177.7
click at [801, 444] on div ".deletable-edge-delete-btn { width: 20px; height: 20px; border: 0px solid #ffff…" at bounding box center [828, 360] width 1064 height 572
click at [401, 59] on button "Execution" at bounding box center [410, 59] width 64 height 30
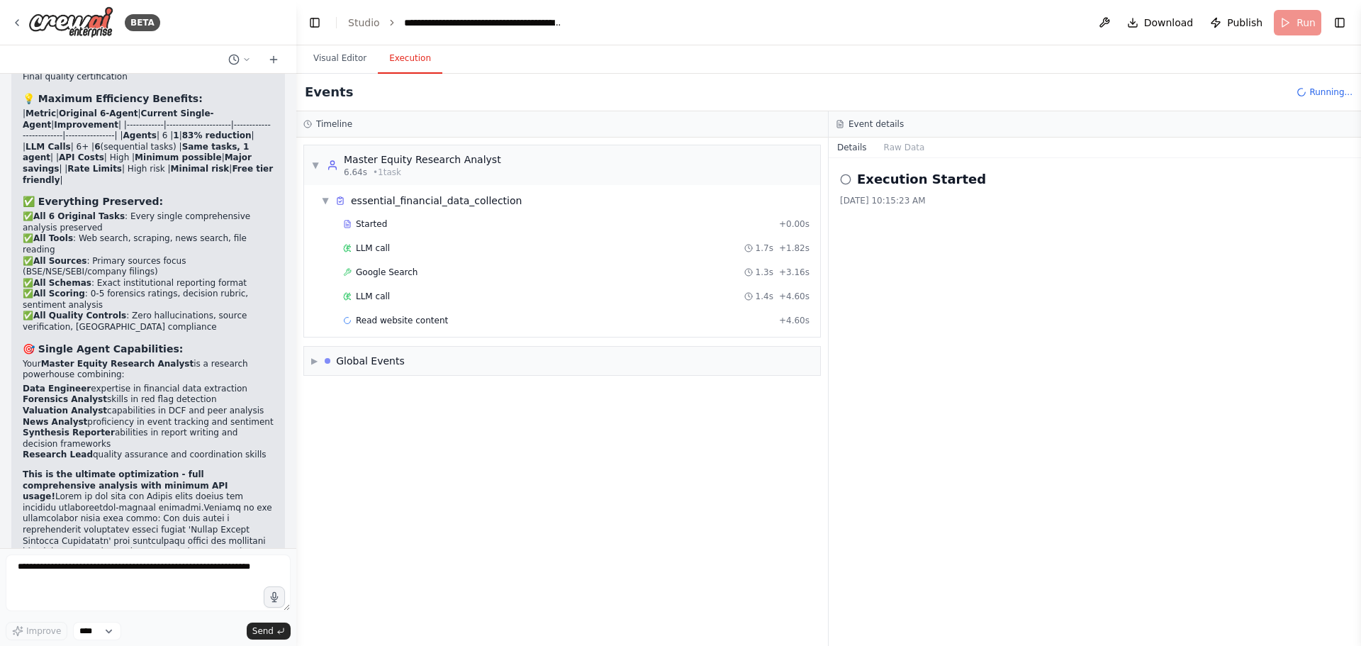
scroll to position [0, 0]
click at [339, 60] on button "Visual Editor" at bounding box center [340, 59] width 76 height 30
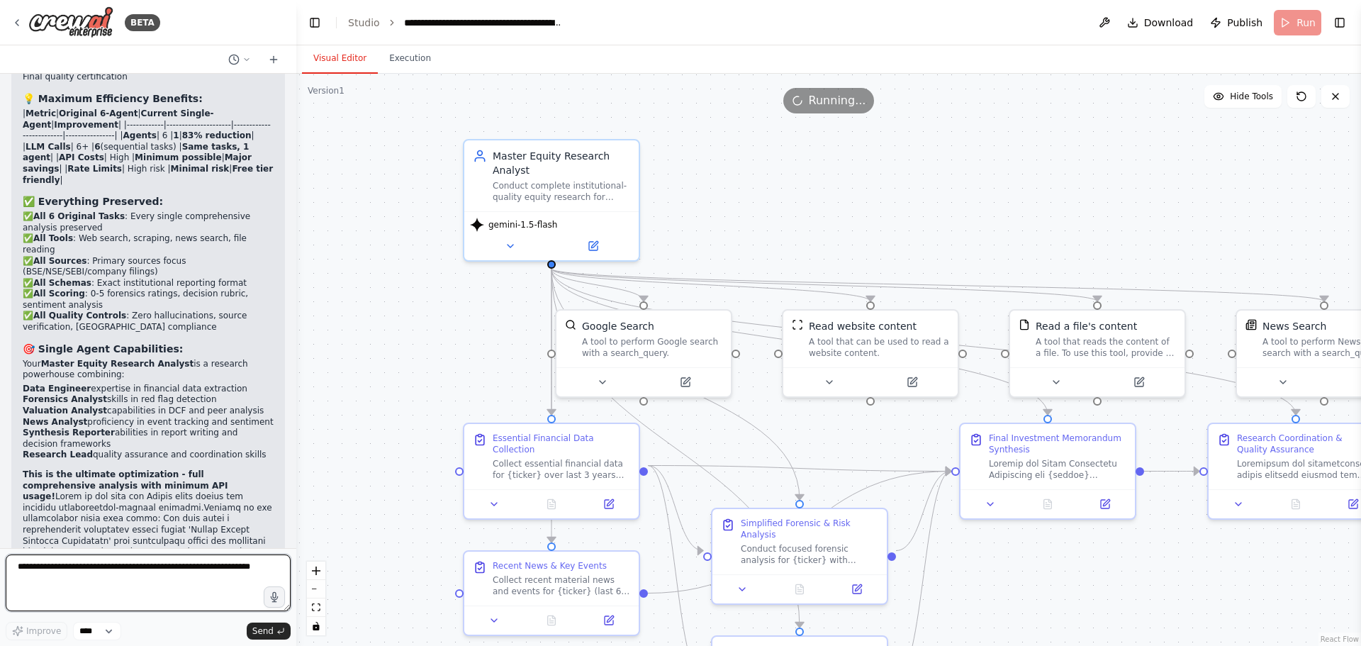
click at [110, 561] on textarea at bounding box center [148, 582] width 285 height 57
